Goal: Navigation & Orientation: Go to known website

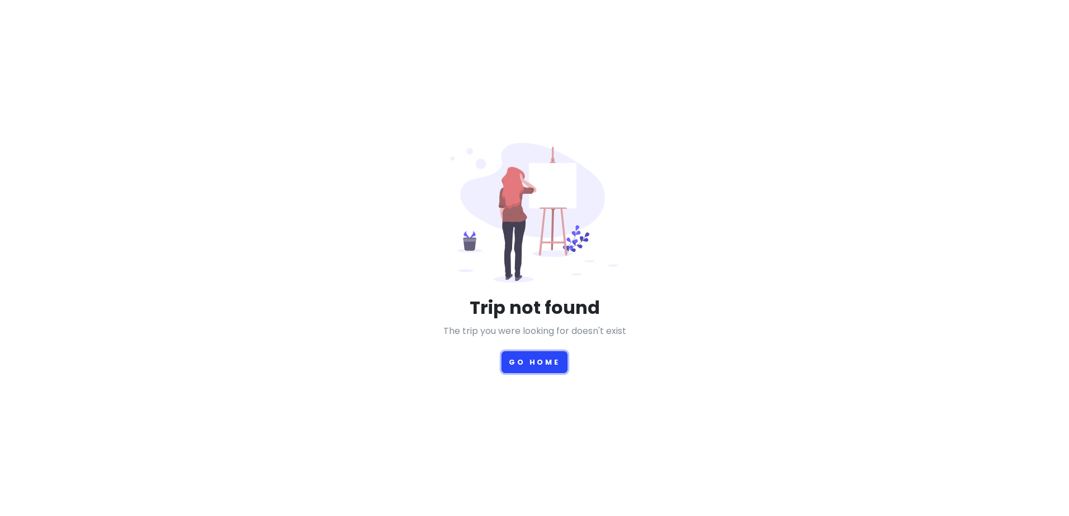
click at [552, 363] on button "Go Home" at bounding box center [534, 363] width 66 height 22
